Goal: Navigation & Orientation: Find specific page/section

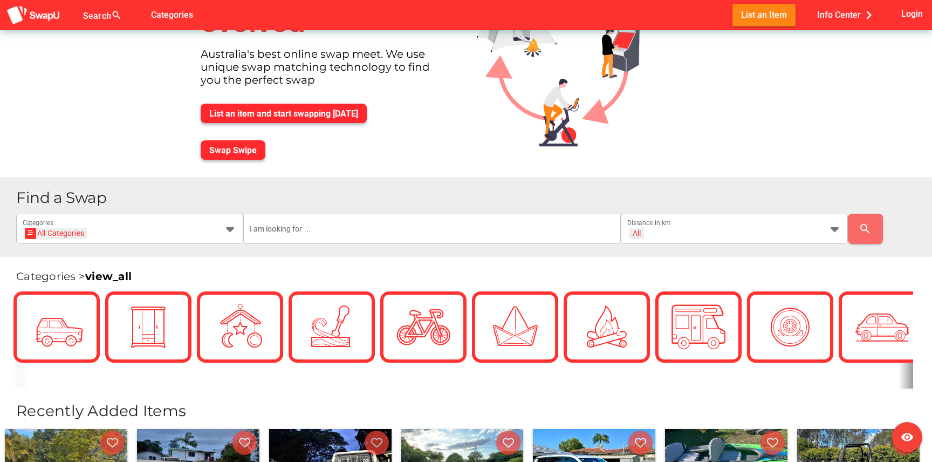
scroll to position [73, 0]
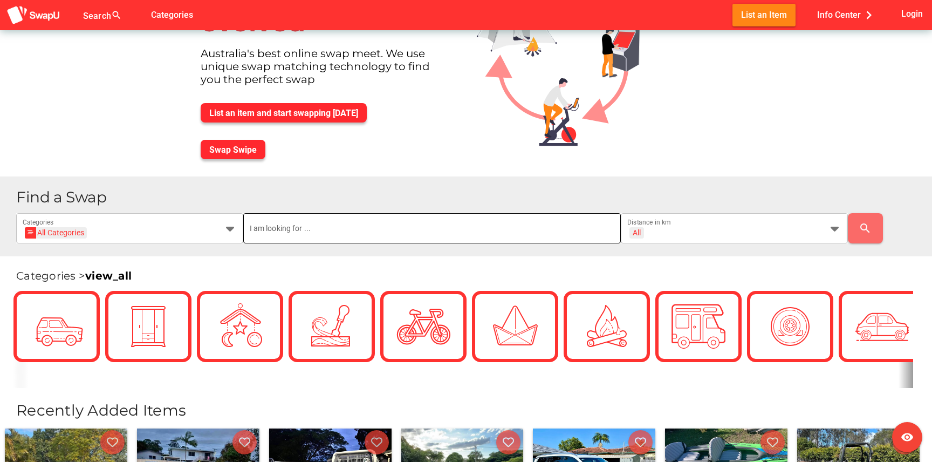
click at [437, 228] on input "text" at bounding box center [432, 228] width 365 height 30
click at [910, 379] on div at bounding box center [884, 339] width 92 height 97
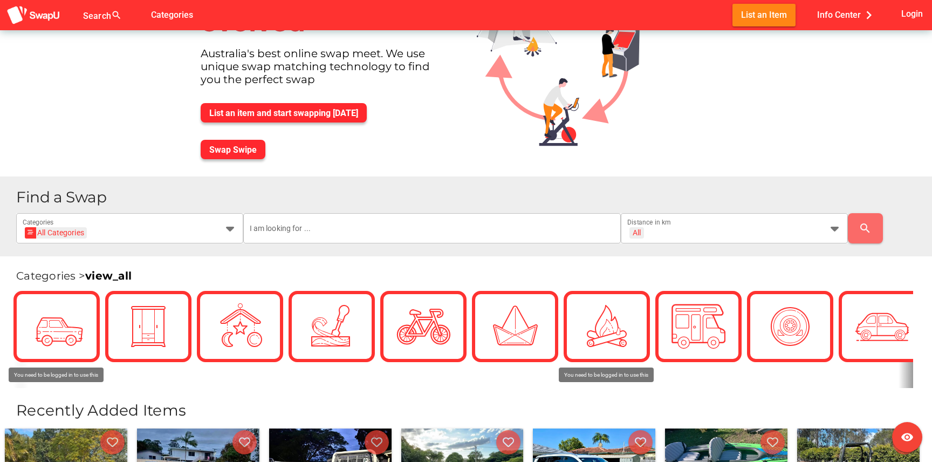
click at [111, 279] on link "view_all" at bounding box center [108, 275] width 46 height 13
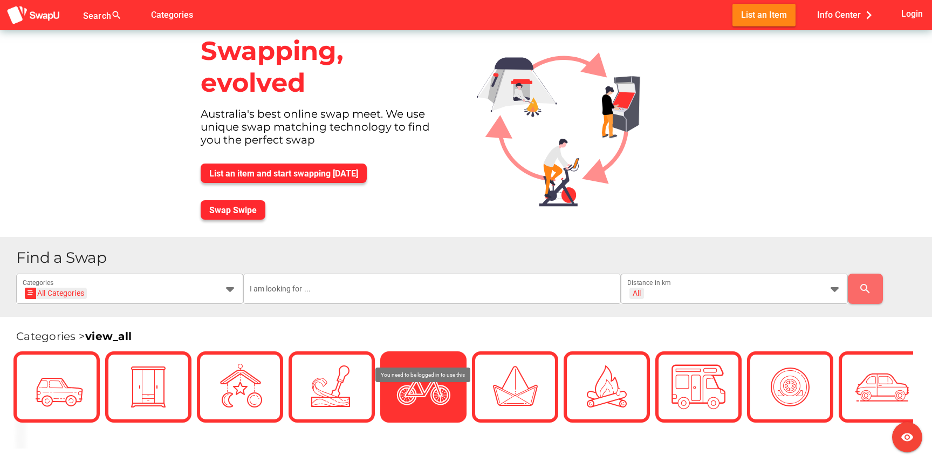
scroll to position [0, 0]
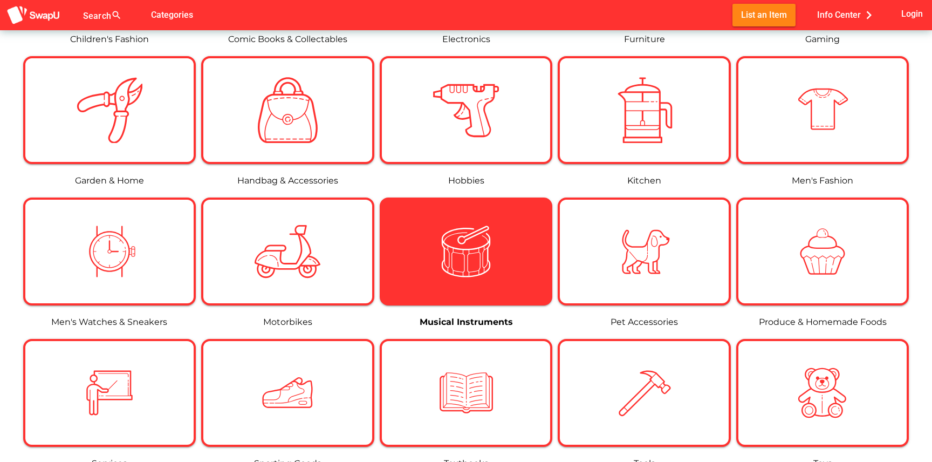
scroll to position [585, 0]
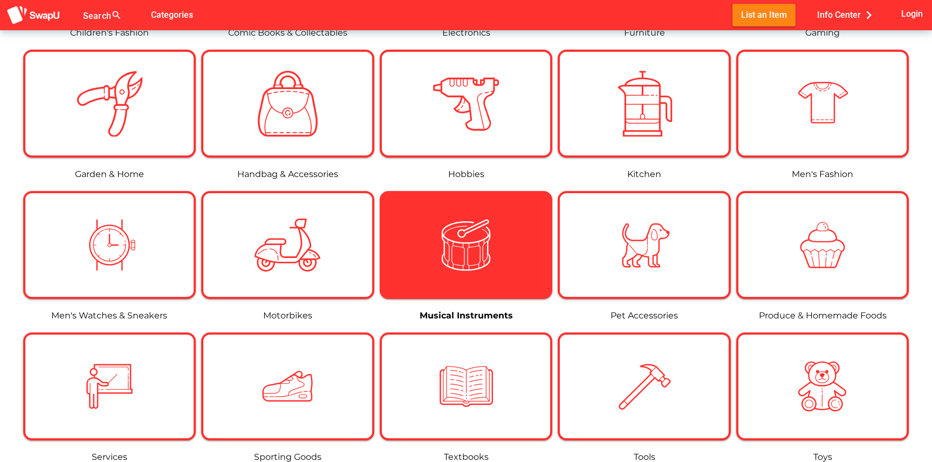
click at [489, 250] on img at bounding box center [466, 245] width 66 height 66
